Goal: Check status: Check status

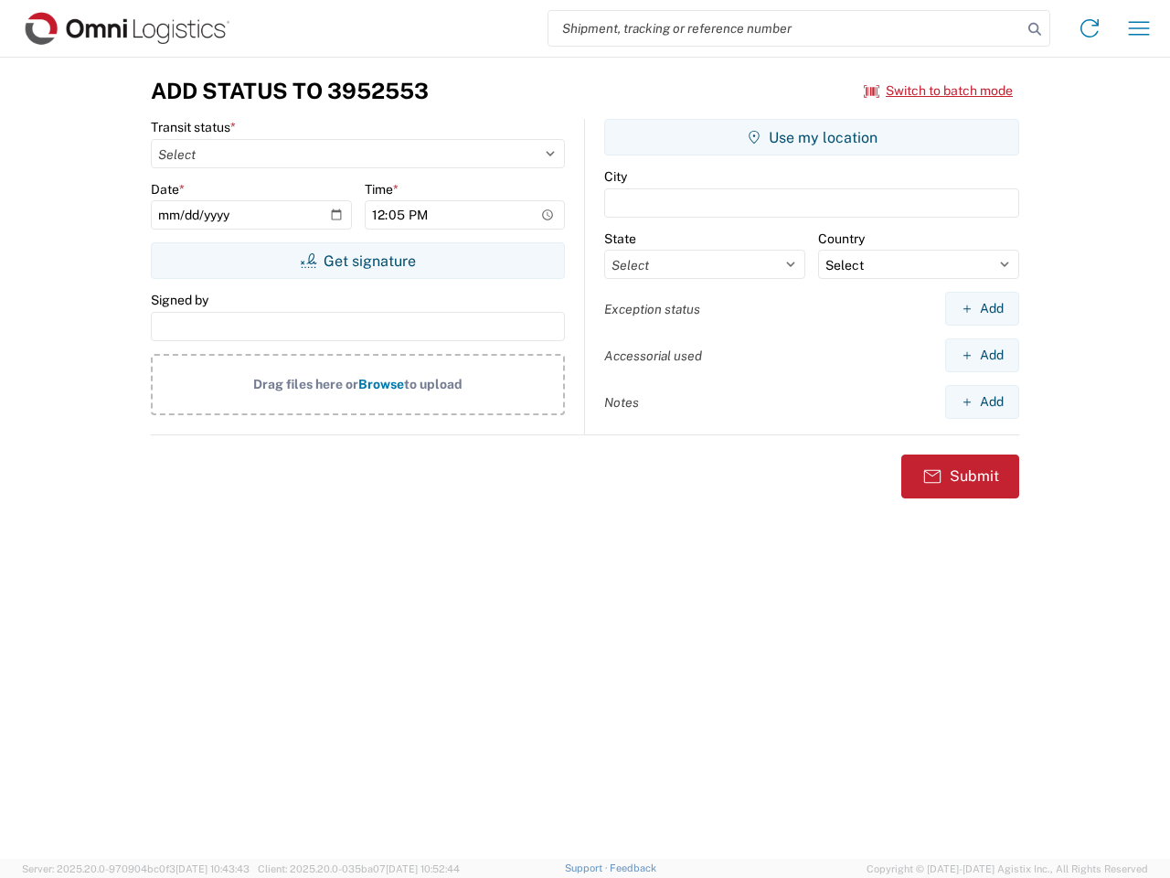
click at [785, 28] on input "search" at bounding box center [786, 28] width 474 height 35
click at [1035, 29] on icon at bounding box center [1035, 29] width 26 height 26
click at [1090, 28] on icon at bounding box center [1089, 28] width 29 height 29
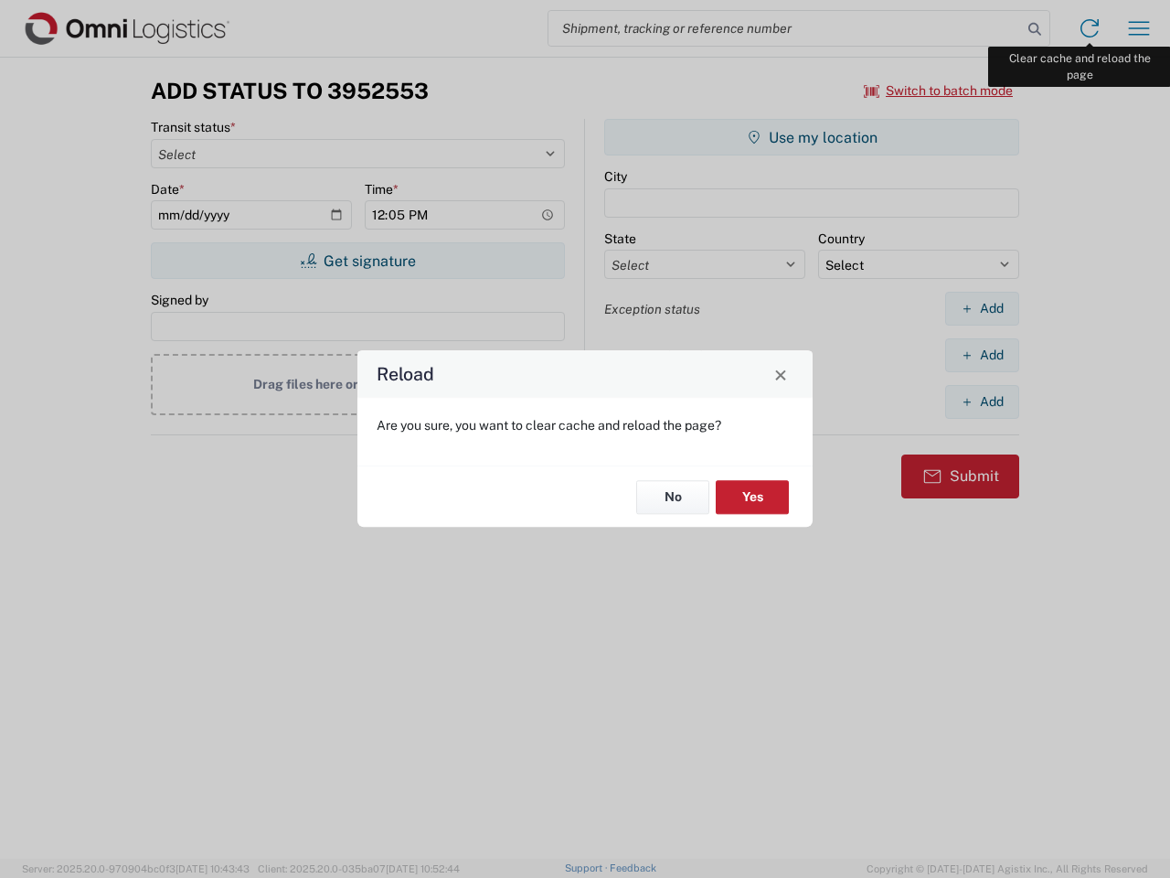
click at [1139, 28] on div "Reload Are you sure, you want to clear cache and reload the page? No Yes" at bounding box center [585, 439] width 1170 height 878
click at [939, 91] on div "Reload Are you sure, you want to clear cache and reload the page? No Yes" at bounding box center [585, 439] width 1170 height 878
click at [358, 261] on div "Reload Are you sure, you want to clear cache and reload the page? No Yes" at bounding box center [585, 439] width 1170 height 878
click at [812, 137] on div "Reload Are you sure, you want to clear cache and reload the page? No Yes" at bounding box center [585, 439] width 1170 height 878
click at [982, 308] on div "Reload Are you sure, you want to clear cache and reload the page? No Yes" at bounding box center [585, 439] width 1170 height 878
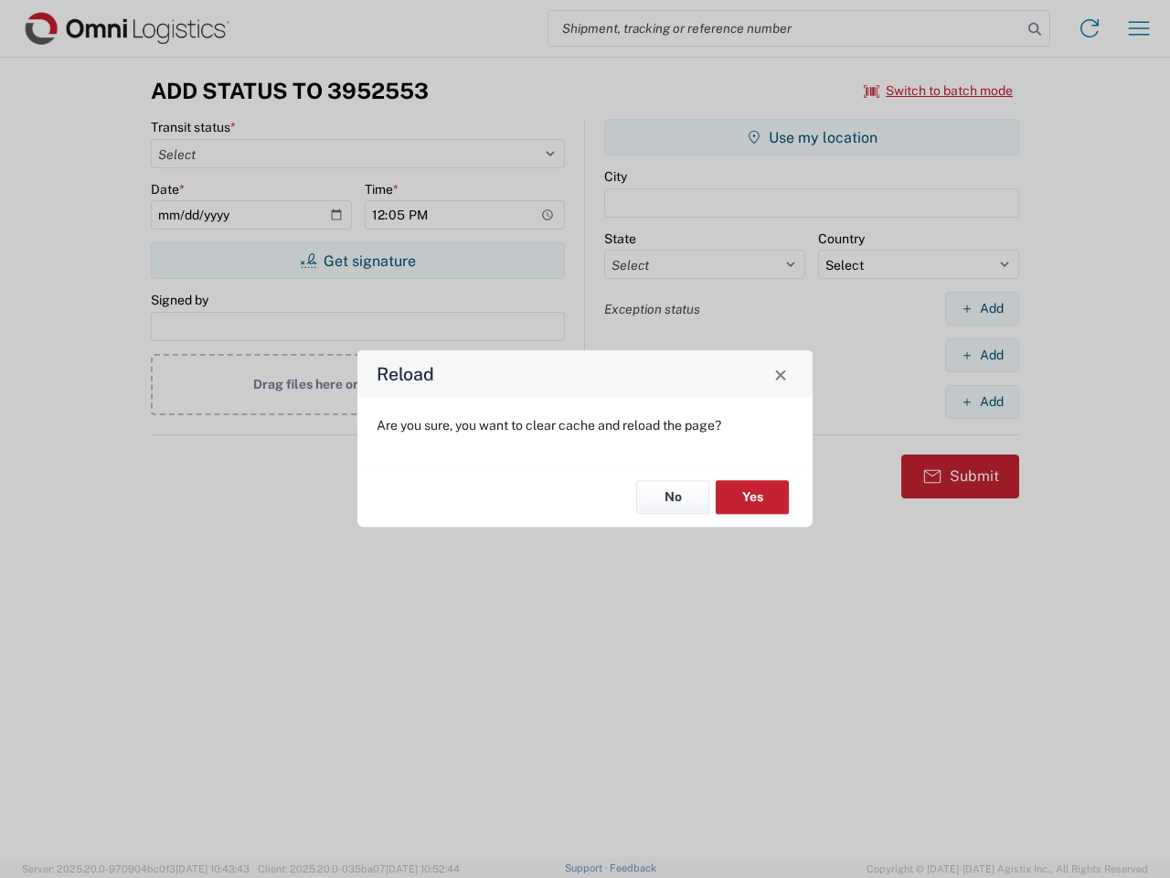
click at [982, 355] on div "Reload Are you sure, you want to clear cache and reload the page? No Yes" at bounding box center [585, 439] width 1170 height 878
click at [982, 401] on div "Reload Are you sure, you want to clear cache and reload the page? No Yes" at bounding box center [585, 439] width 1170 height 878
